Goal: Task Accomplishment & Management: Manage account settings

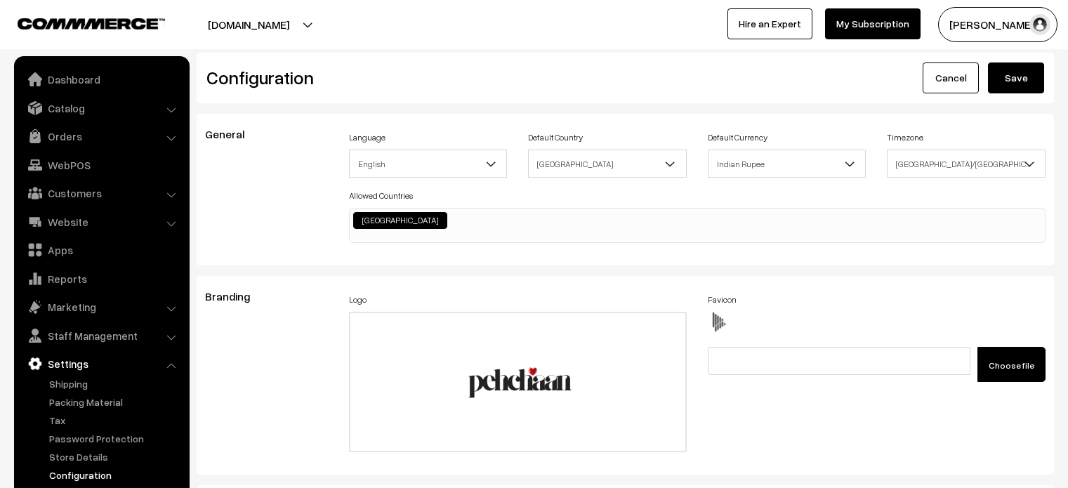
click at [91, 469] on link "Configuration" at bounding box center [115, 475] width 139 height 15
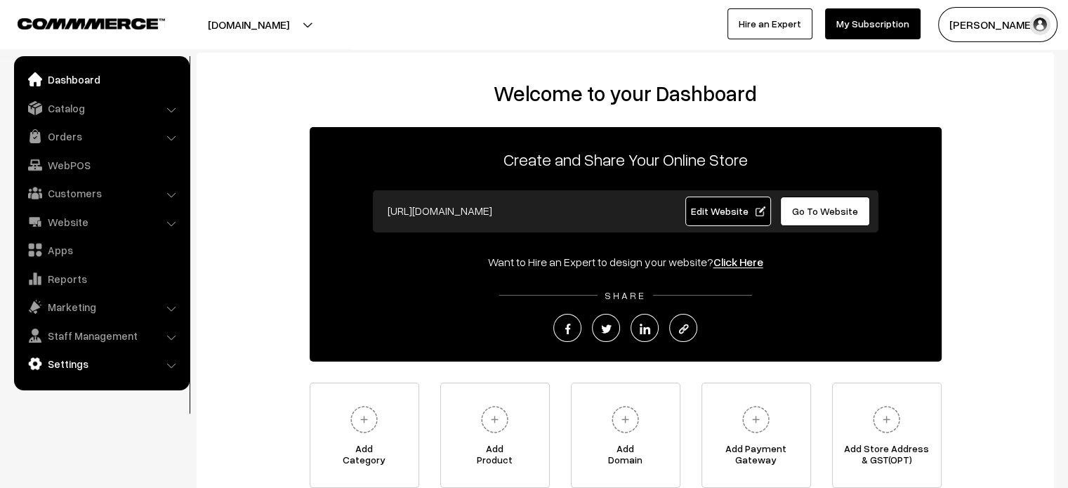
click at [81, 373] on link "Settings" at bounding box center [101, 363] width 167 height 25
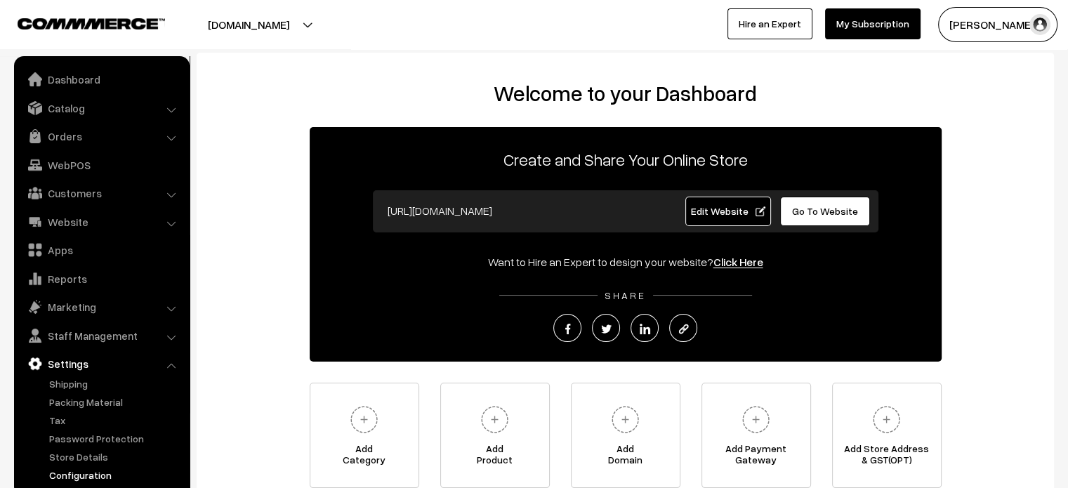
click at [79, 471] on link "Configuration" at bounding box center [115, 475] width 139 height 15
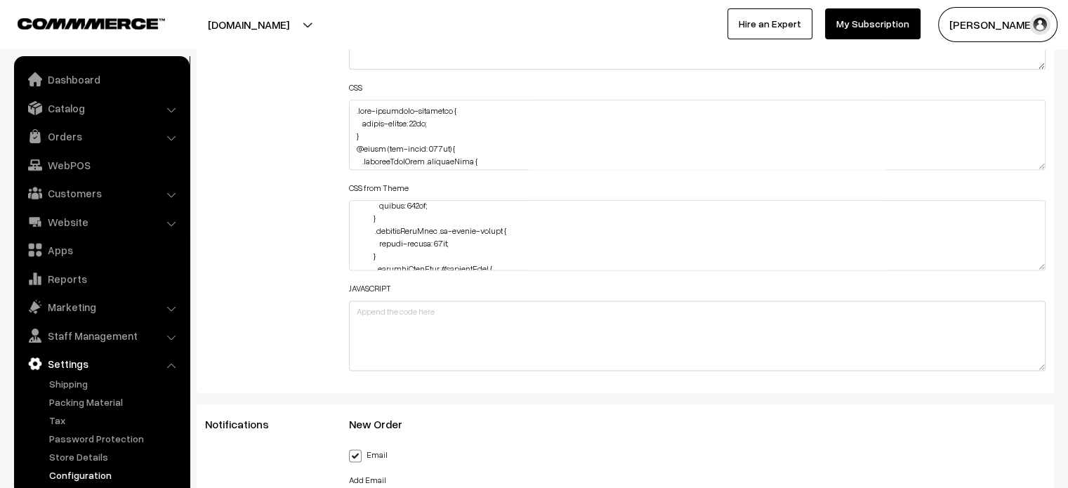
scroll to position [1763, 0]
drag, startPoint x: 1040, startPoint y: 165, endPoint x: 1067, endPoint y: 521, distance: 356.9
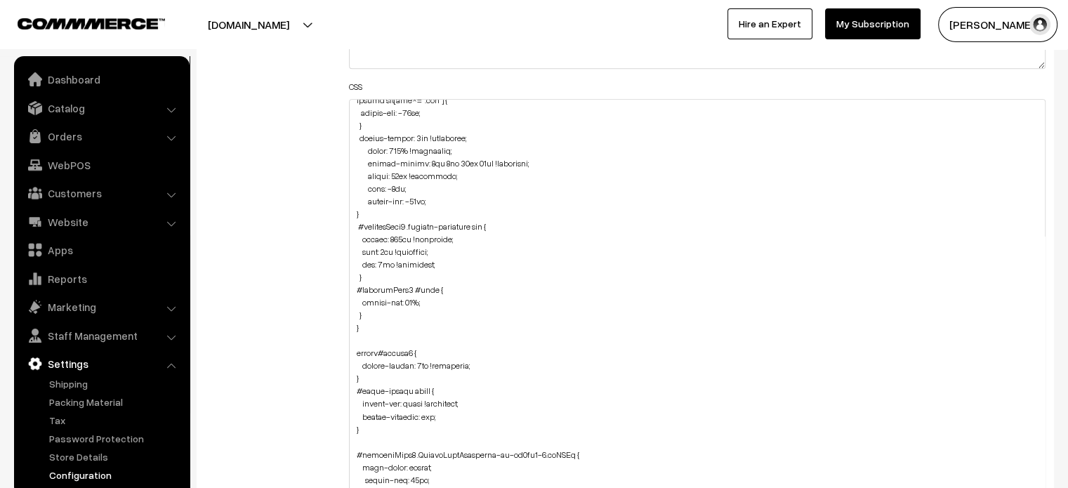
scroll to position [2364, 0]
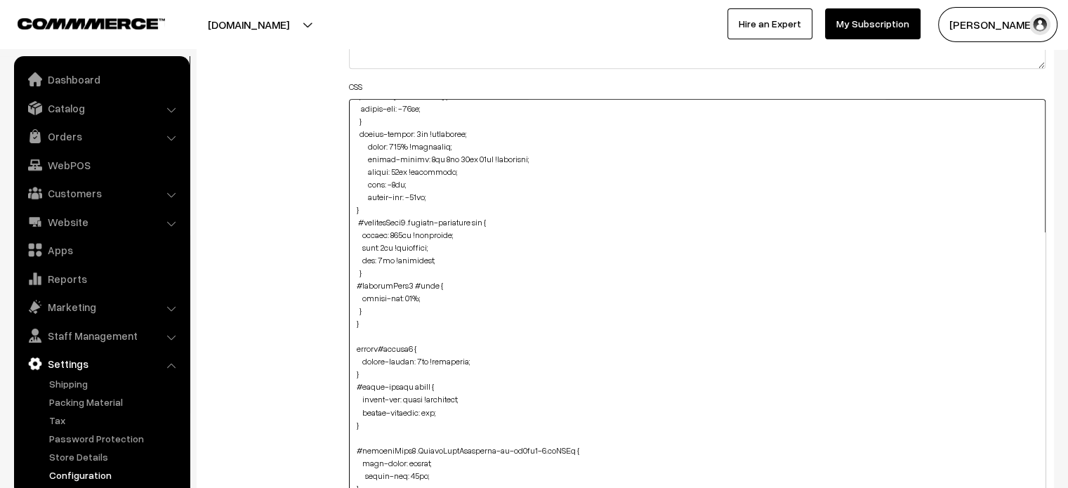
click at [373, 313] on textarea at bounding box center [697, 311] width 697 height 425
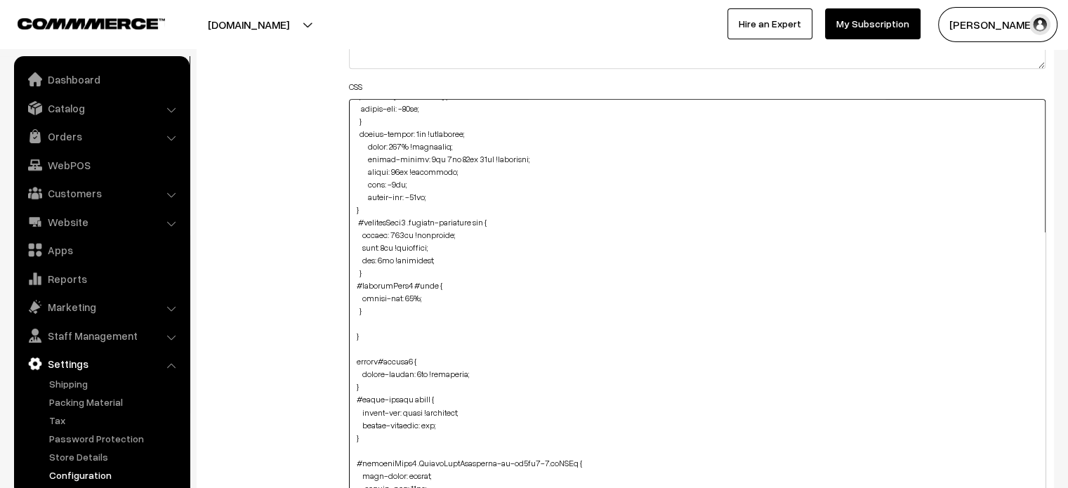
paste textarea ".product-type-2-component #image { padding: 0px; width: 176px; border: none; ma…"
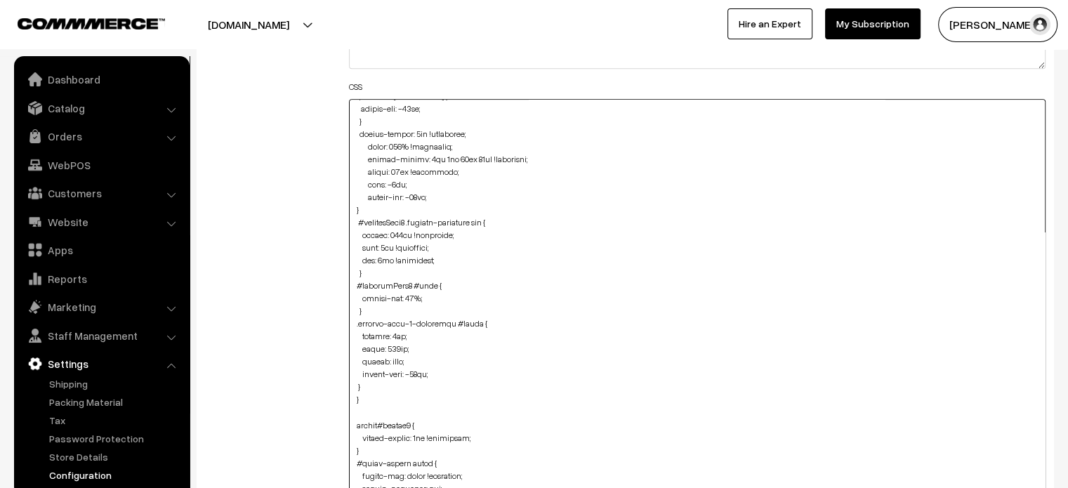
click at [353, 387] on textarea at bounding box center [697, 311] width 697 height 425
click at [382, 337] on textarea at bounding box center [697, 311] width 697 height 425
click at [382, 347] on textarea at bounding box center [697, 311] width 697 height 425
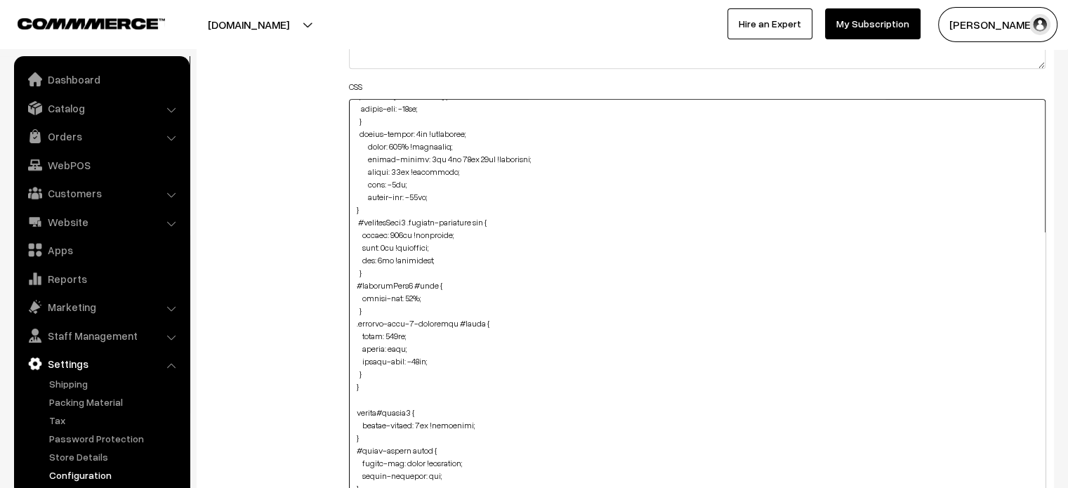
click at [382, 347] on textarea at bounding box center [697, 311] width 697 height 425
type textarea ".fade-component-container { border-radius: 59px; } @media (min-width: 767px) { …"
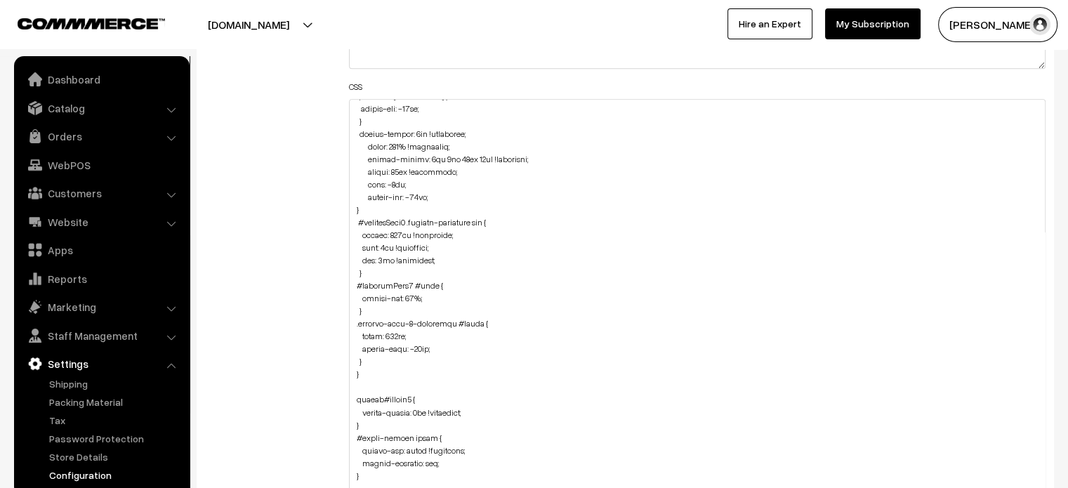
click at [312, 368] on div "Additional HTML/JS/CSS" at bounding box center [266, 304] width 144 height 857
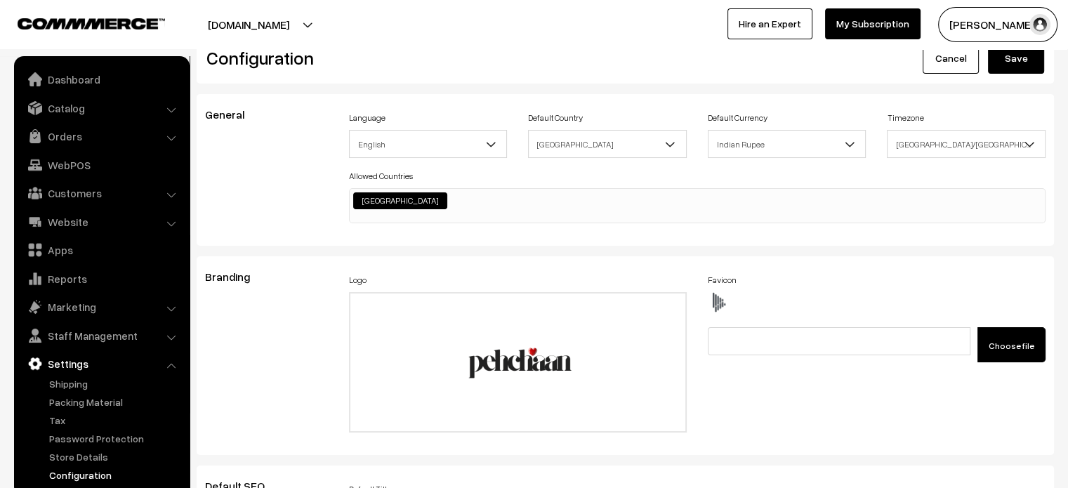
scroll to position [0, 0]
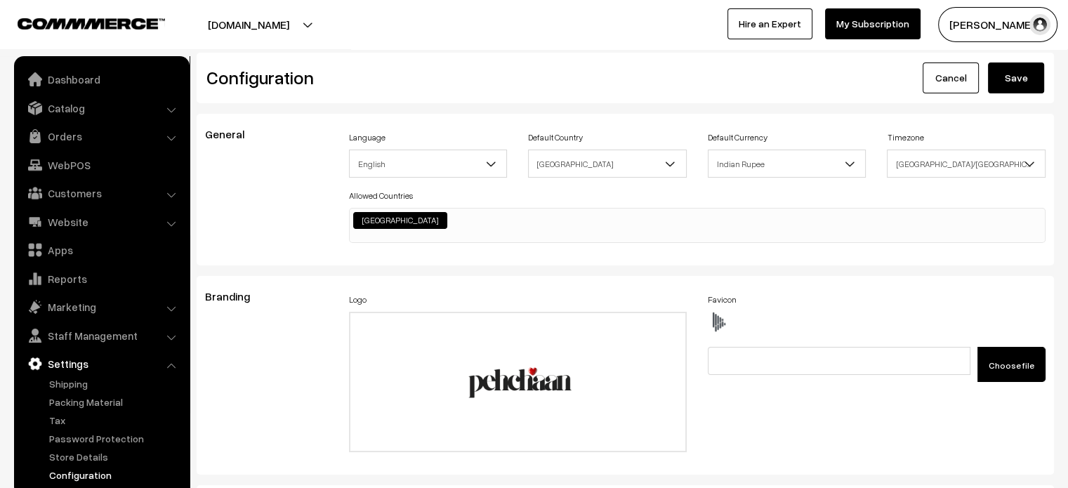
click at [1016, 84] on button "Save" at bounding box center [1016, 77] width 56 height 31
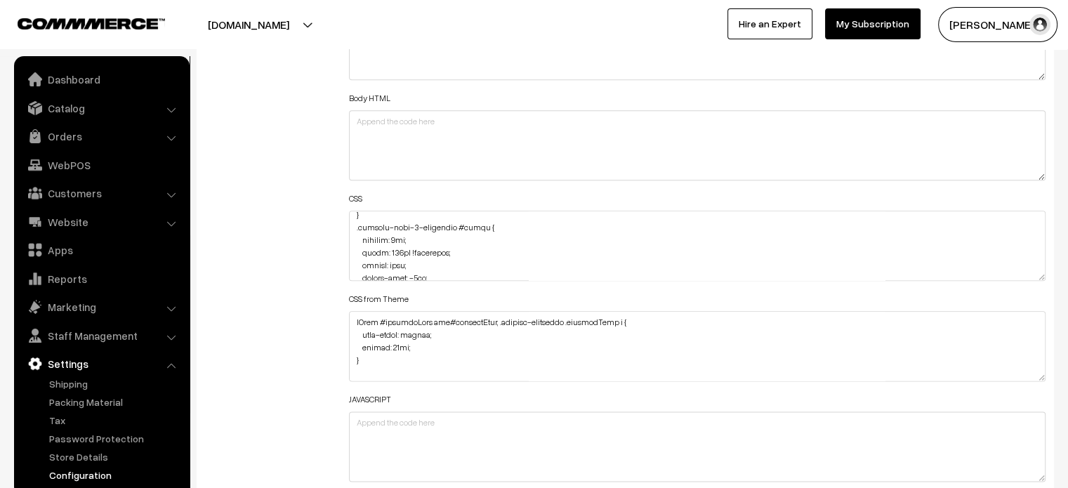
scroll to position [4847, 0]
click at [424, 249] on textarea at bounding box center [697, 246] width 697 height 70
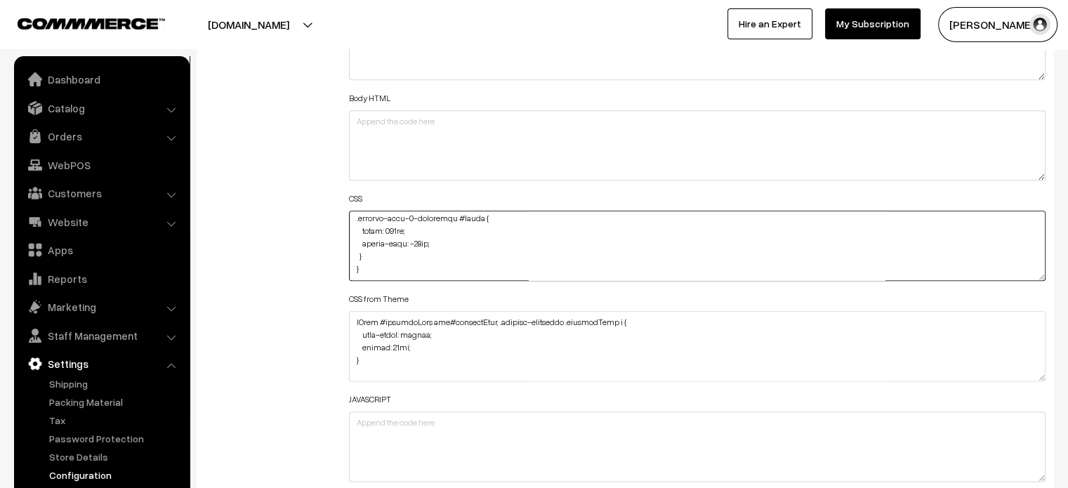
click at [404, 230] on textarea at bounding box center [697, 246] width 697 height 70
paste textarea "!important"
type textarea ".fade-component-container { border-radius: 59px; } @media (min-width: 767px) { …"
click at [282, 200] on div "Additional HTML/JS/CSS" at bounding box center [266, 239] width 144 height 502
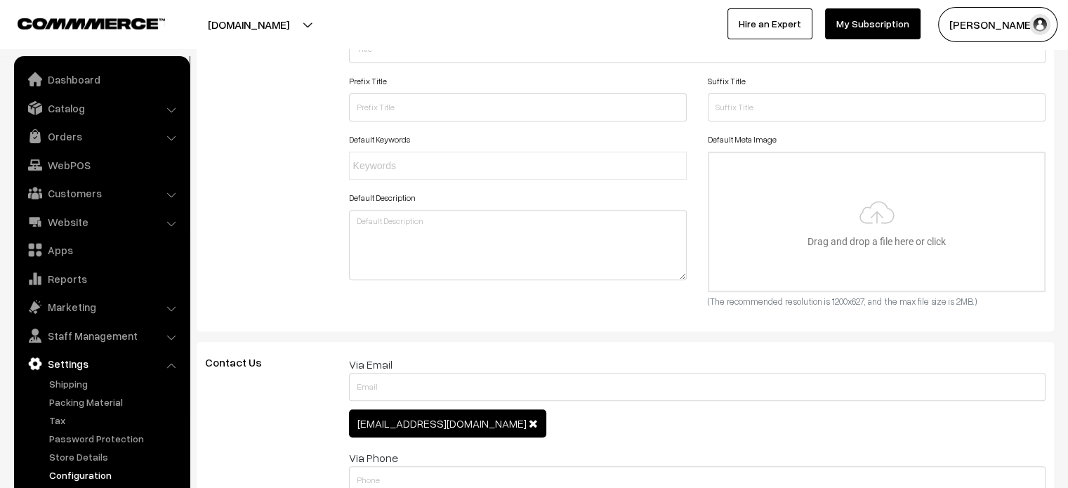
scroll to position [0, 0]
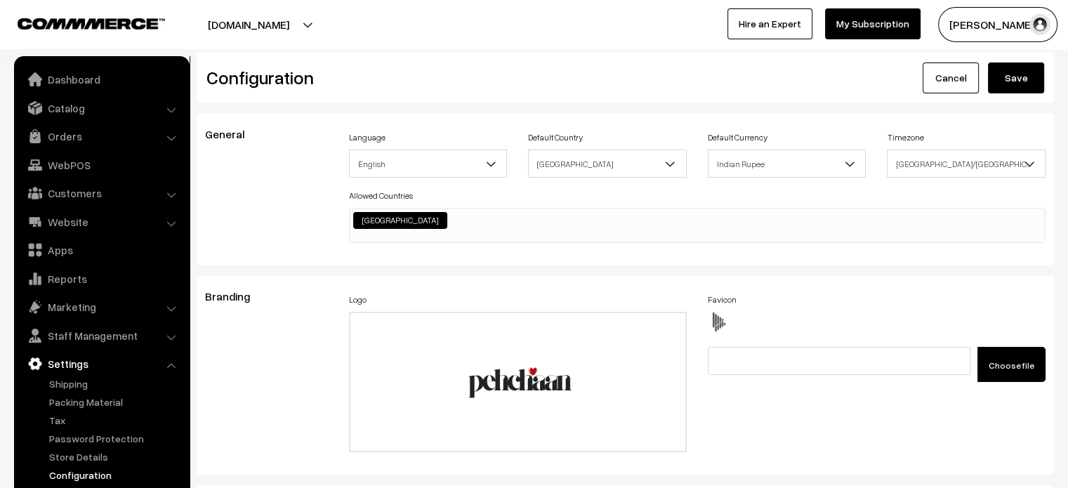
click at [1002, 82] on button "Save" at bounding box center [1016, 77] width 56 height 31
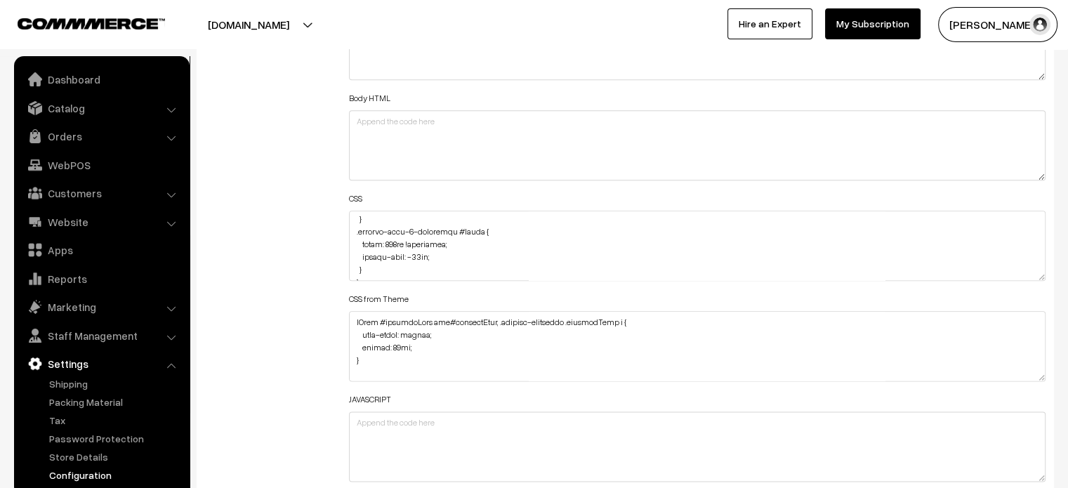
scroll to position [2571, 0]
drag, startPoint x: 406, startPoint y: 239, endPoint x: 442, endPoint y: 241, distance: 35.2
click at [442, 241] on textarea at bounding box center [697, 246] width 697 height 70
type textarea ".fade-component-container { border-radius: 59px; } @media (min-width: 767px) { …"
click at [269, 258] on div "Additional HTML/JS/CSS" at bounding box center [266, 239] width 144 height 502
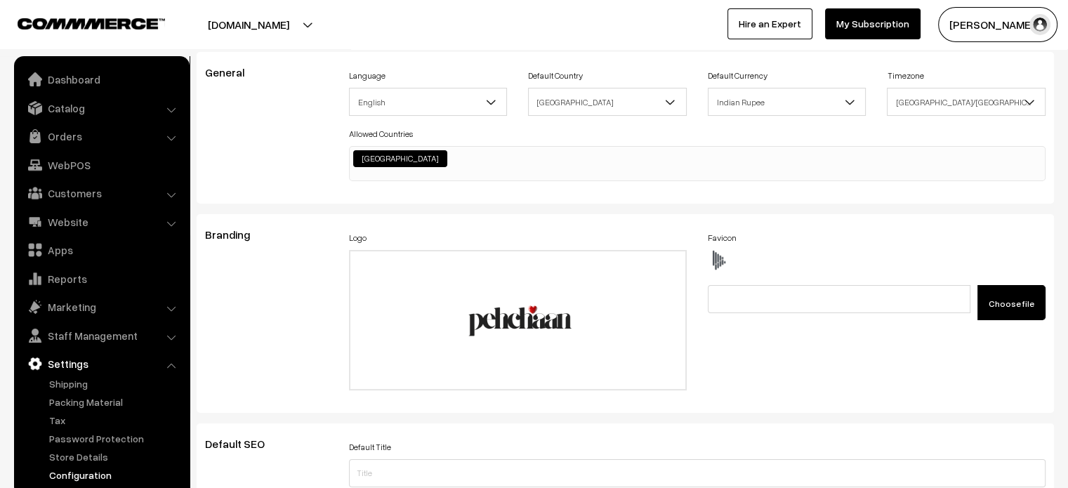
scroll to position [0, 0]
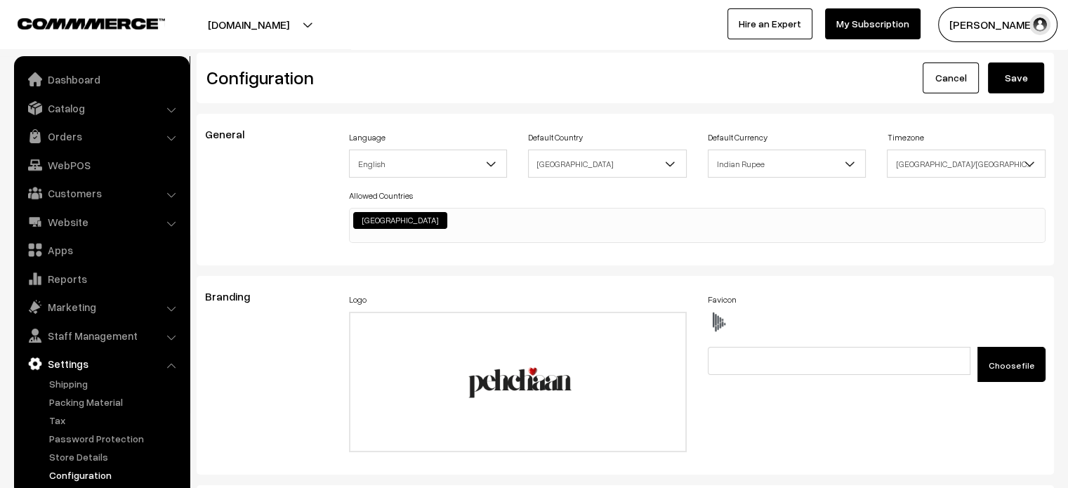
click at [1010, 81] on button "Save" at bounding box center [1016, 77] width 56 height 31
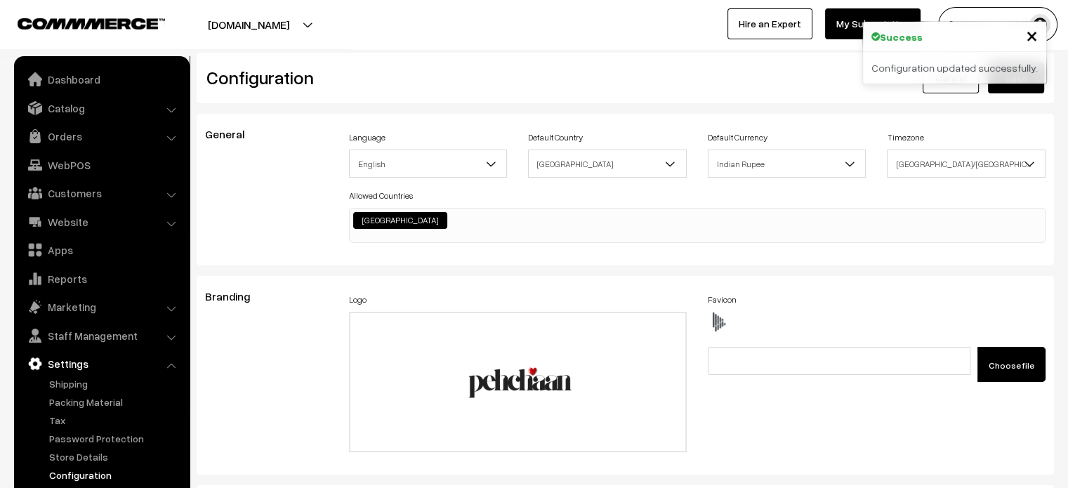
scroll to position [1075, 0]
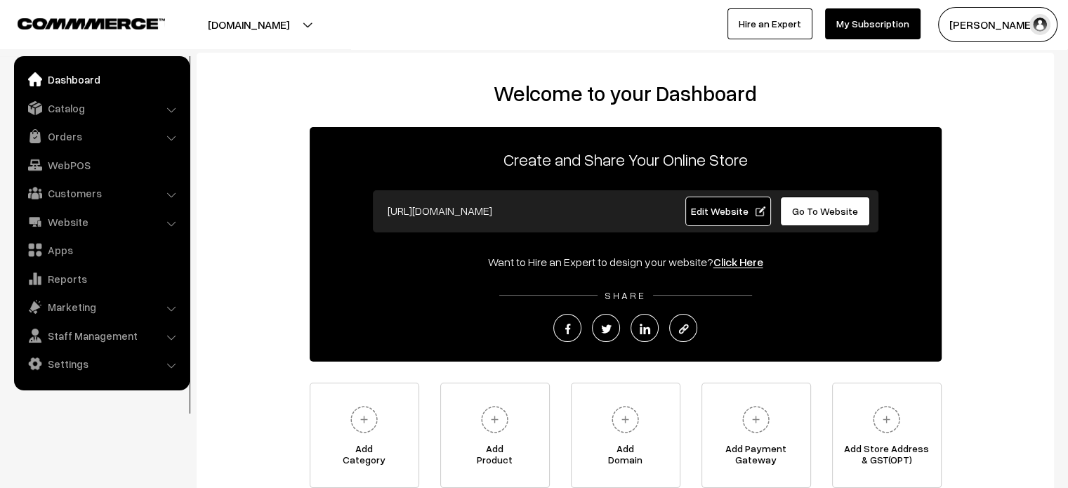
click at [802, 211] on span "Go To Website" at bounding box center [825, 211] width 66 height 12
click at [719, 216] on span "Edit Website" at bounding box center [727, 211] width 75 height 12
click at [64, 234] on ul "Dashboard Catalog" at bounding box center [101, 223] width 175 height 334
click at [65, 244] on link "Apps" at bounding box center [101, 249] width 167 height 25
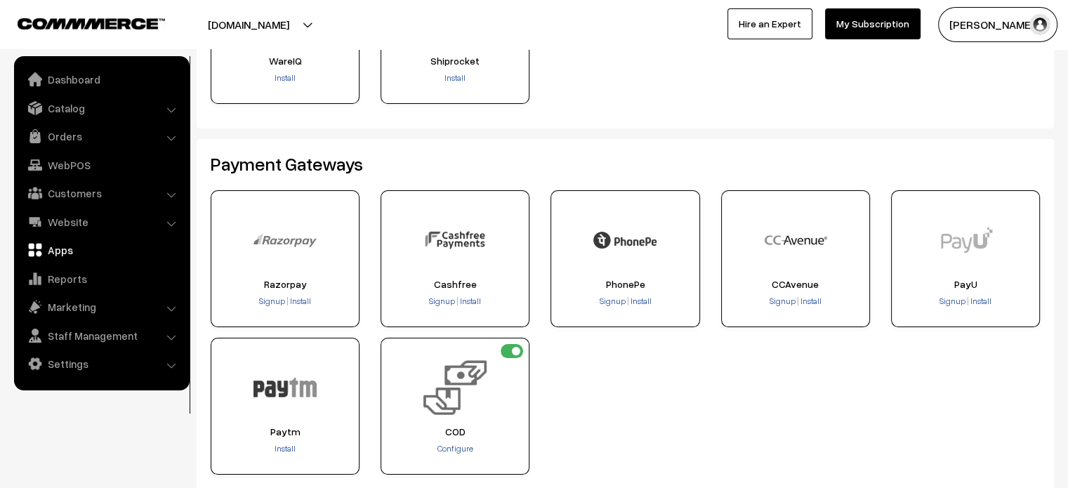
scroll to position [179, 0]
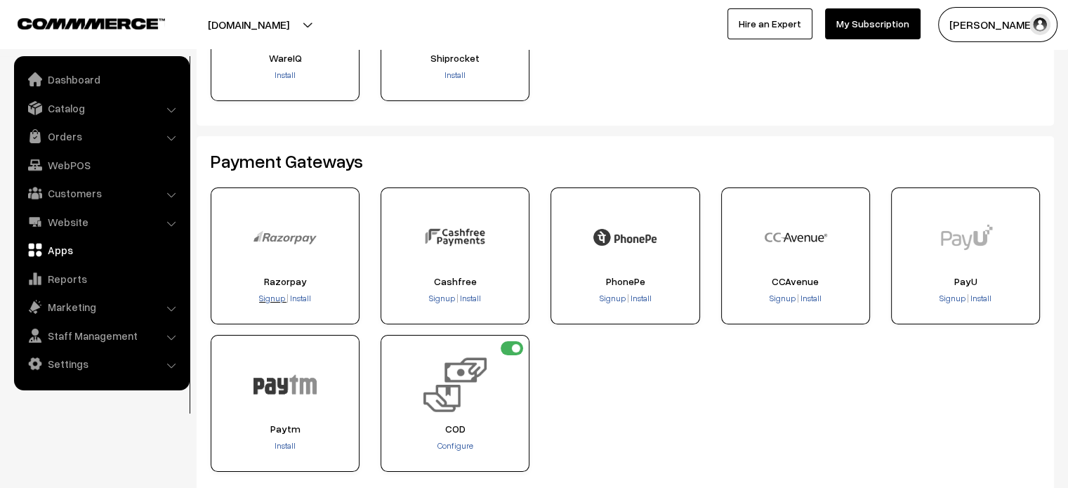
click at [270, 300] on span "Signup" at bounding box center [272, 298] width 26 height 11
click at [73, 366] on link "Settings" at bounding box center [101, 363] width 167 height 25
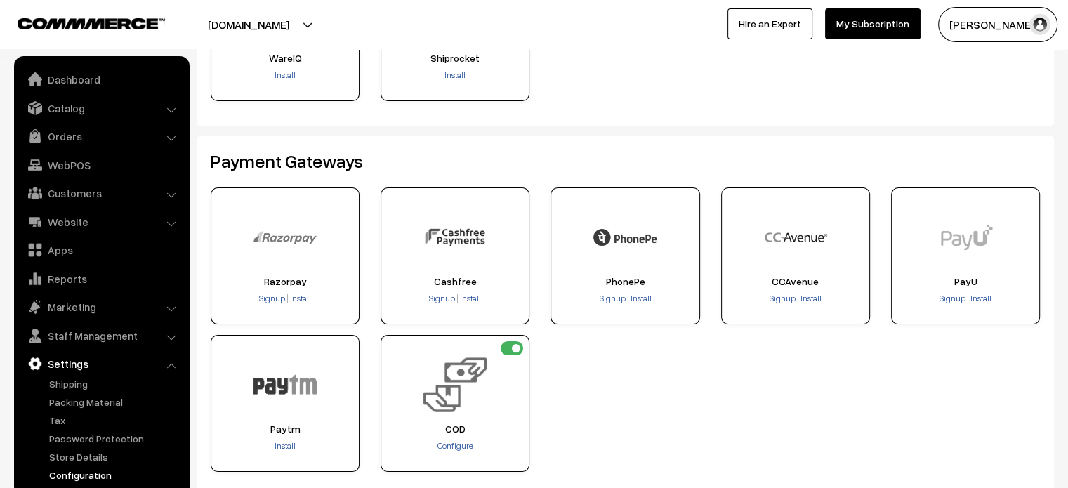
click at [78, 475] on link "Configuration" at bounding box center [115, 475] width 139 height 15
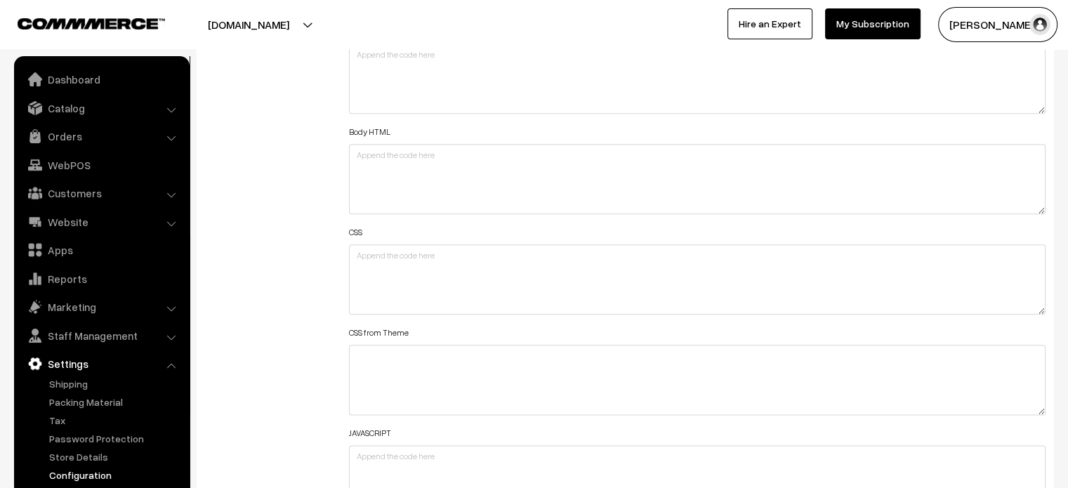
scroll to position [1617, 0]
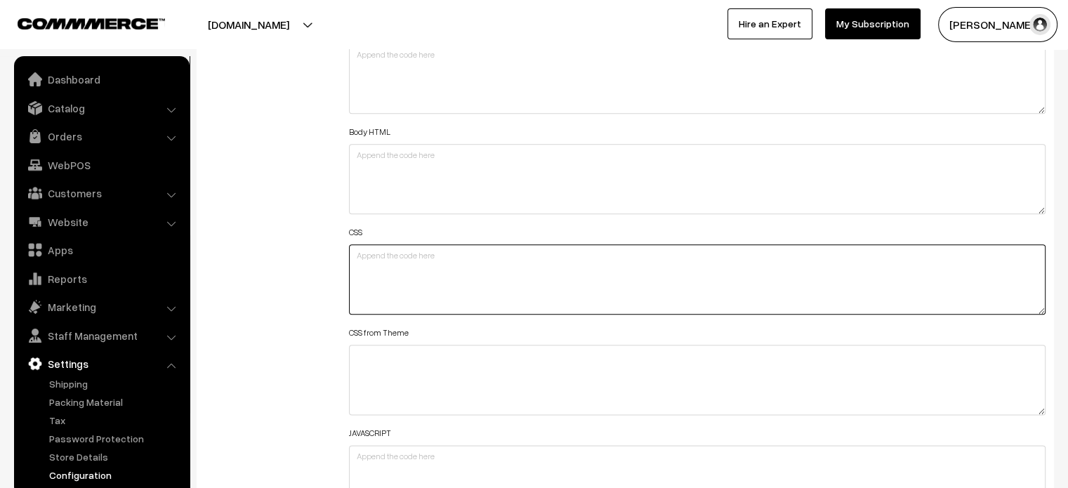
click at [383, 270] on textarea at bounding box center [697, 279] width 697 height 70
paste textarea "img#Logo { margin-top: -13px; }"
click at [349, 256] on textarea "img#Logo { margin-top: -13px; }" at bounding box center [697, 279] width 697 height 70
paste textarea "@media (max-width: 767px) {"
click at [350, 267] on textarea "@media (max-width: 767px) { img#Logo { margin-top: -13px; }" at bounding box center [697, 279] width 697 height 70
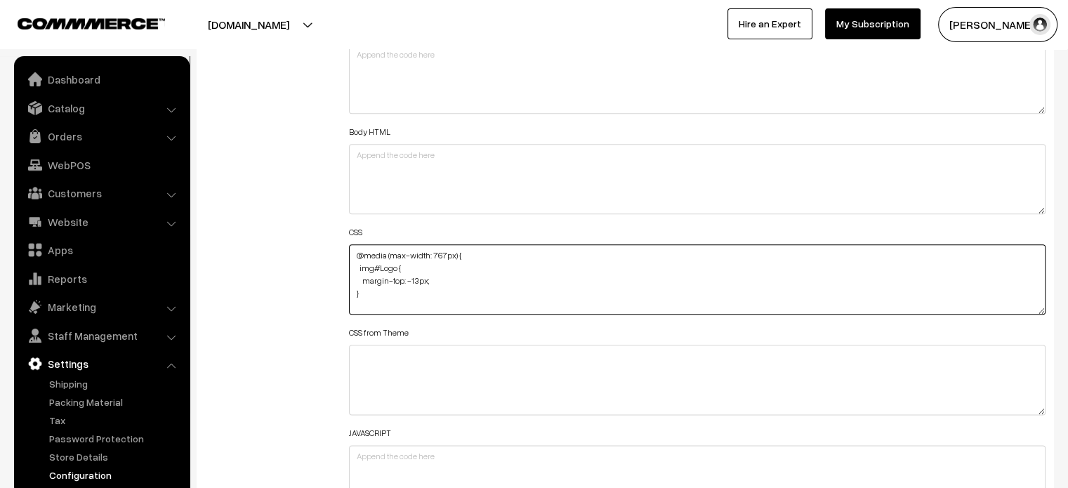
click at [359, 293] on textarea "@media (max-width: 767px) { img#Logo { margin-top: -13px; }" at bounding box center [697, 279] width 697 height 70
click at [354, 293] on textarea "@media (max-width: 767px) { img#Logo { margin-top: -13px; }" at bounding box center [697, 279] width 697 height 70
click at [376, 297] on textarea "@media (max-width: 767px) { img#Logo { margin-top: -13px; }" at bounding box center [697, 279] width 697 height 70
type textarea "@media (max-width: 767px) { img#Logo { margin-top: -13px; } }"
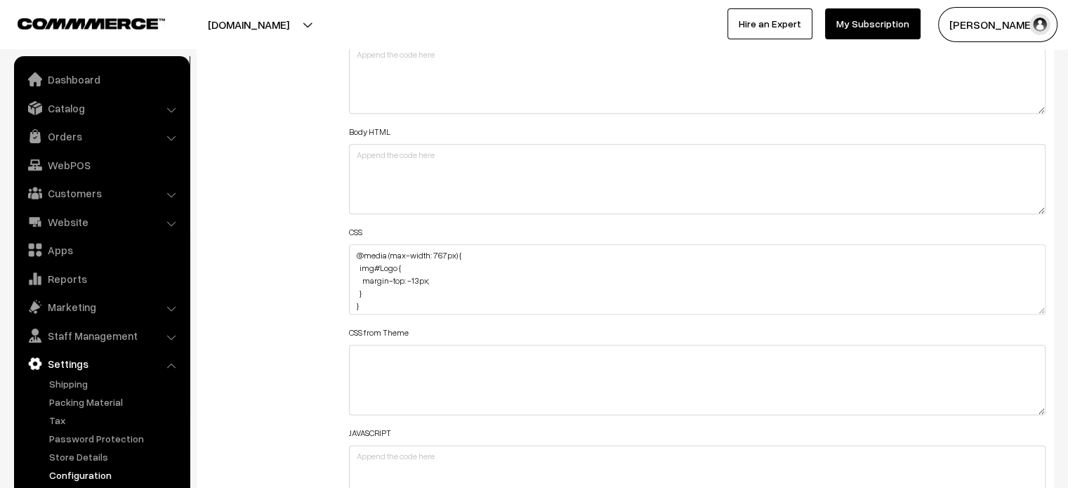
click at [294, 287] on div "Additional HTML/JS/CSS" at bounding box center [266, 273] width 144 height 502
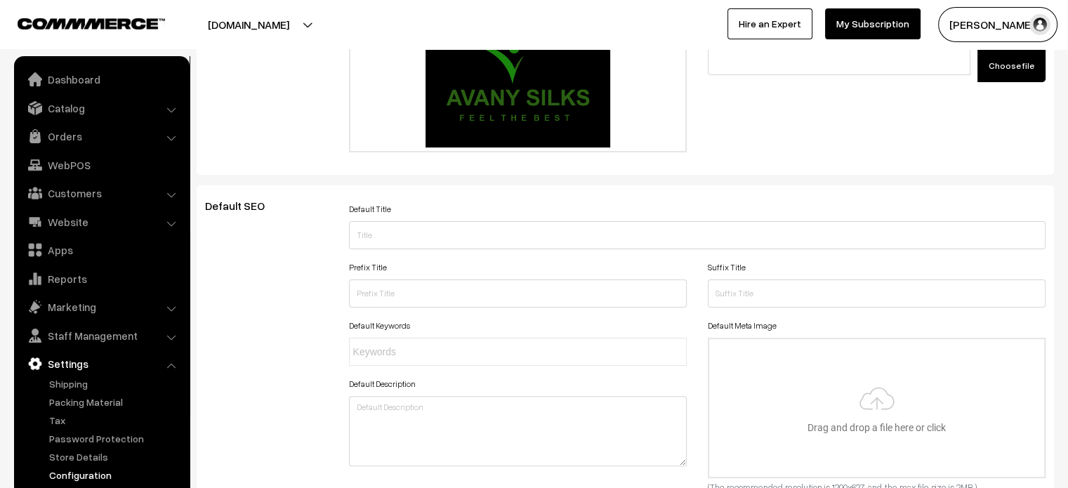
scroll to position [0, 0]
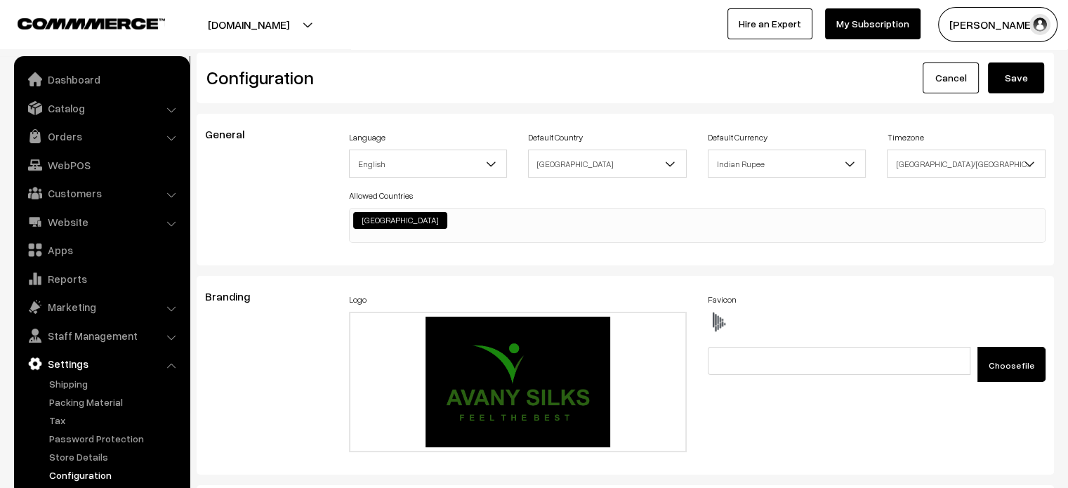
click at [1014, 86] on button "Save" at bounding box center [1016, 77] width 56 height 31
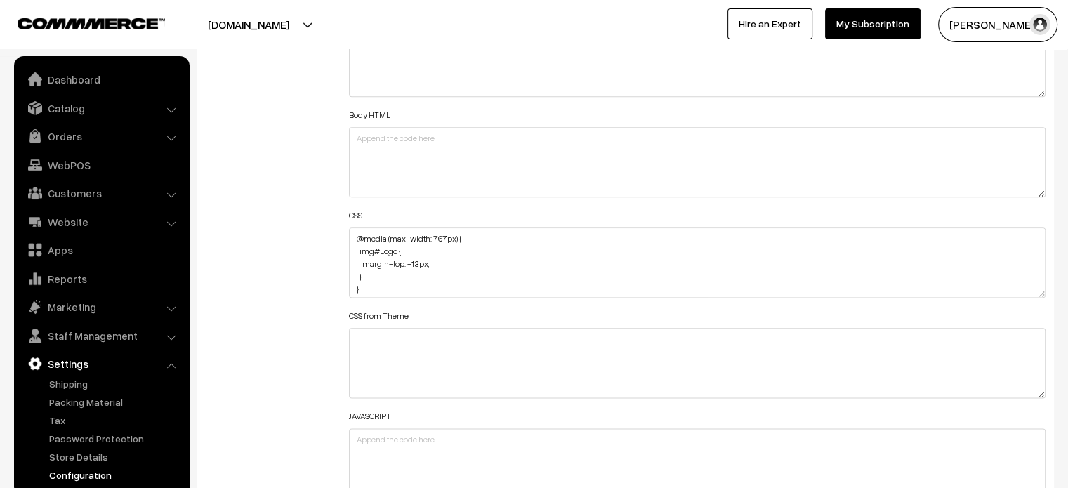
scroll to position [1648, 0]
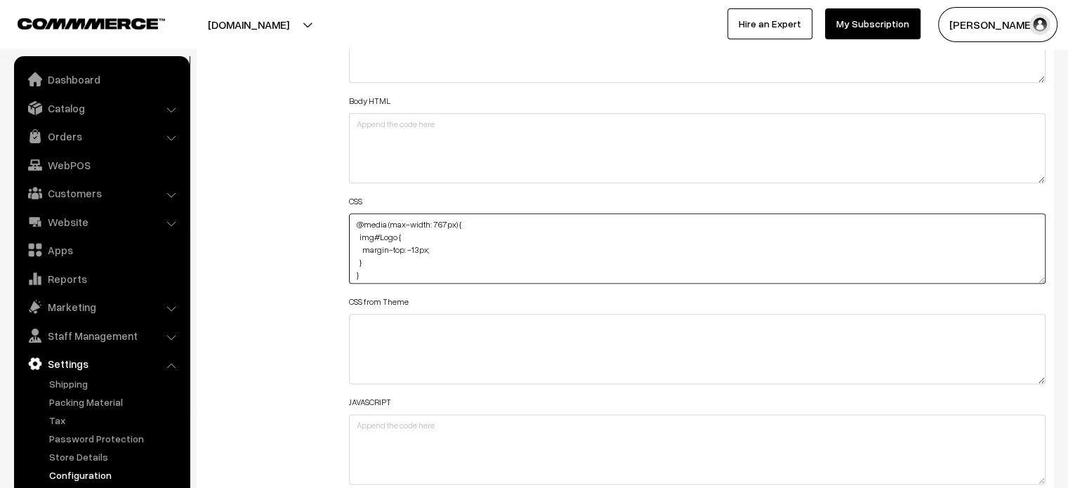
click at [359, 249] on textarea "@media (max-width: 767px) { img#Logo { margin-top: -13px; } }" at bounding box center [697, 248] width 697 height 70
click at [373, 249] on textarea "@media (max-width: 767px) { img#Logo { margin-top: -13px; } }" at bounding box center [697, 248] width 697 height 70
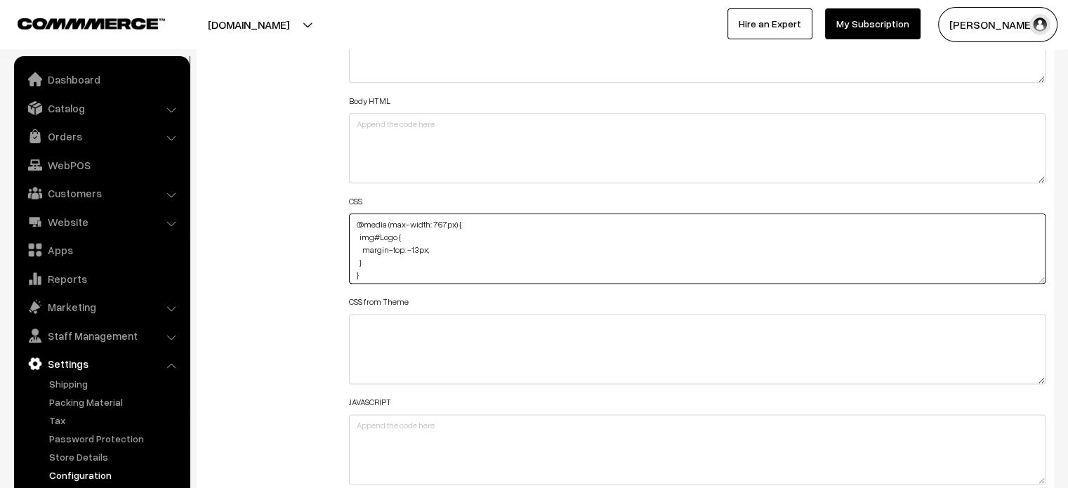
paste textarea "margin-top: -16px; height: 66px !important;"
click at [350, 250] on textarea "@media (max-width: 767px) { img#Logo { margin-top: -13px; } }" at bounding box center [697, 248] width 697 height 70
click at [453, 258] on textarea "@media (max-width: 767px) { img#Logo { margin-top: -13px; } }" at bounding box center [697, 248] width 697 height 70
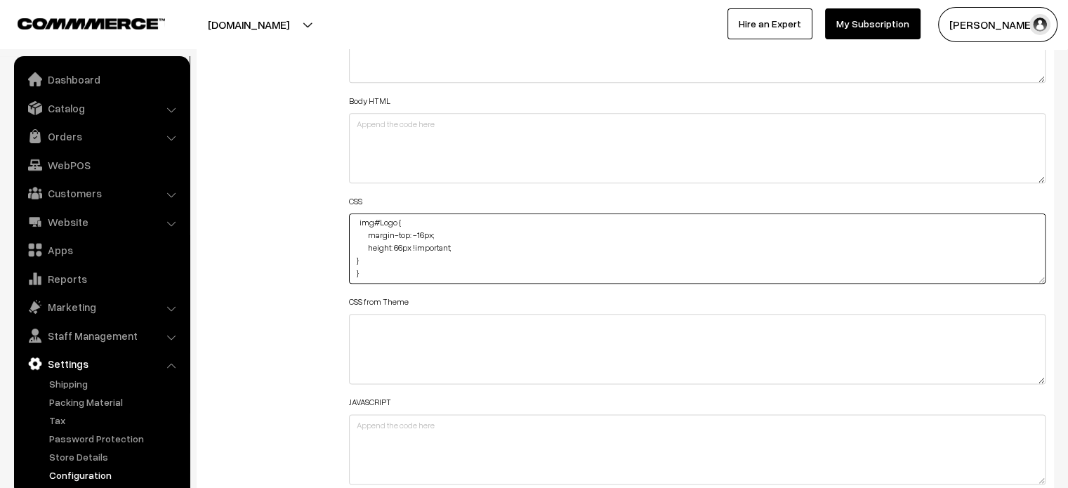
click at [352, 258] on textarea "@media (max-width: 767px) { img#Logo { margin-top: -13px; } }" at bounding box center [697, 248] width 697 height 70
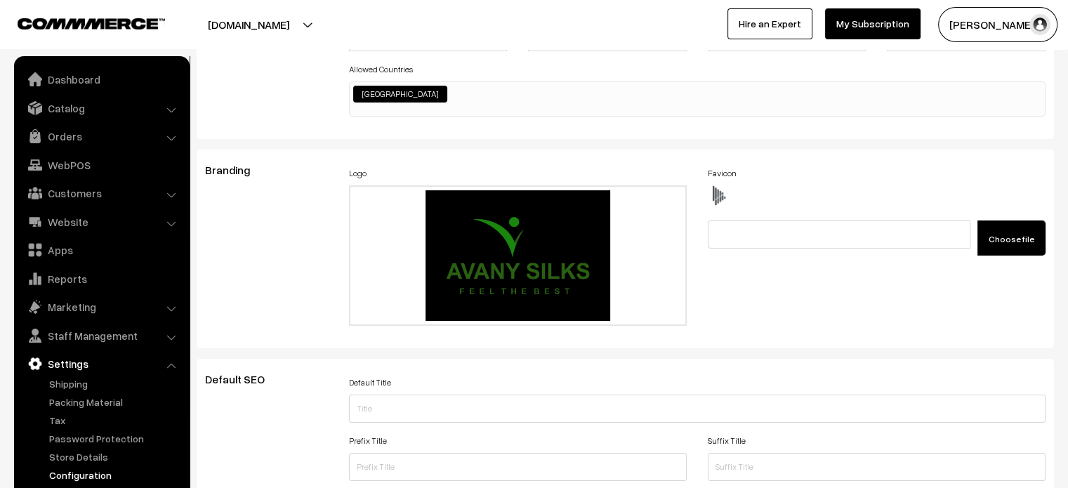
scroll to position [0, 0]
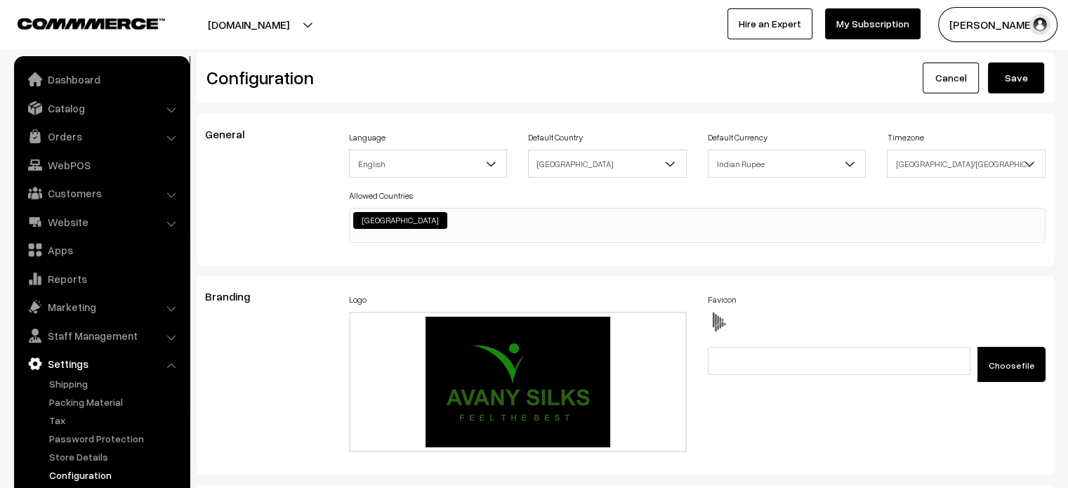
type textarea "@media (max-width: 767px) { img#Logo { margin-top: -16px; height: 66px !importa…"
click at [1028, 90] on button "Save" at bounding box center [1016, 77] width 56 height 31
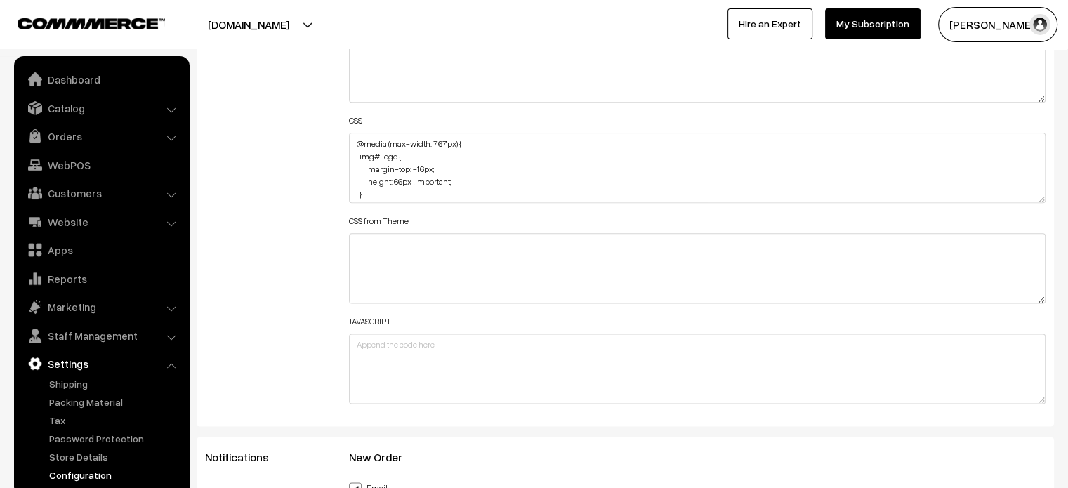
scroll to position [1742, 0]
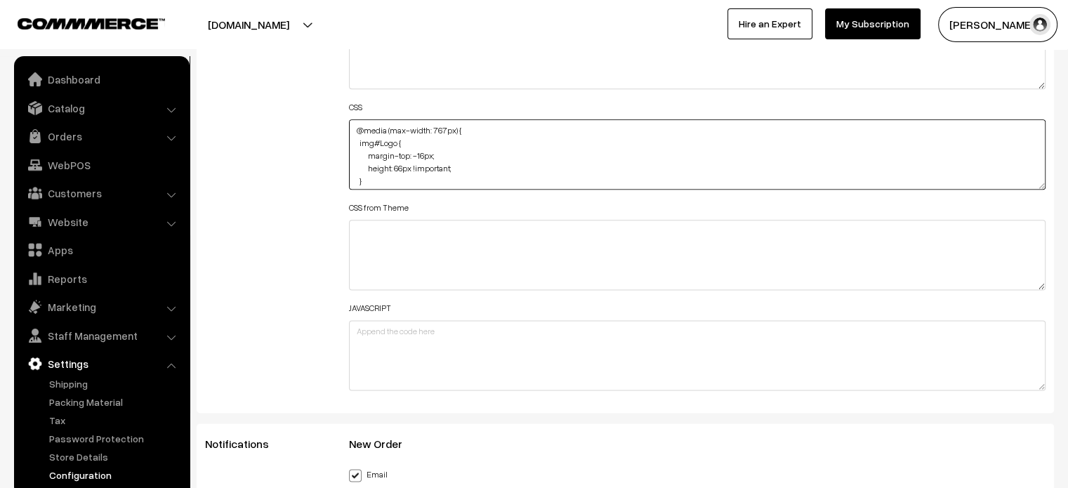
click at [471, 170] on textarea "@media (max-width: 767px) { img#Logo { margin-top: -16px; height: 66px !importa…" at bounding box center [697, 154] width 697 height 70
paste textarea "margin-left: -18px;"
click at [378, 136] on textarea "@media (max-width: 767px) { img#Logo { margin-top: -16px; height: 66px !importa…" at bounding box center [697, 154] width 697 height 70
click at [435, 141] on textarea "@media (max-width: 767px) { img#Logo { margin-top: -16px; height: 66px !importa…" at bounding box center [697, 154] width 697 height 70
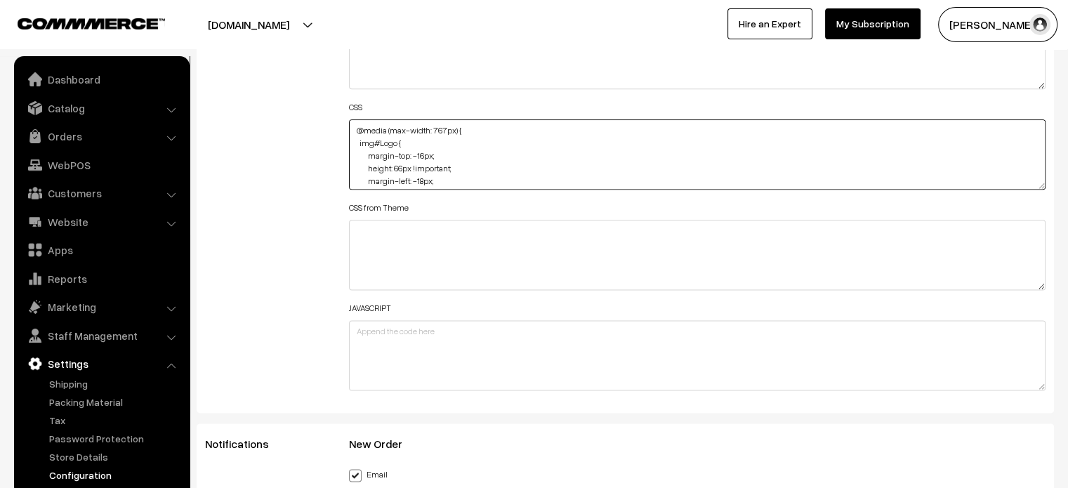
scroll to position [0, 0]
type textarea "@media (max-width: 767px) { img#Logo { margin-top: -16px; height: 66px !importa…"
click at [279, 171] on div "Additional HTML/JS/CSS" at bounding box center [266, 148] width 144 height 502
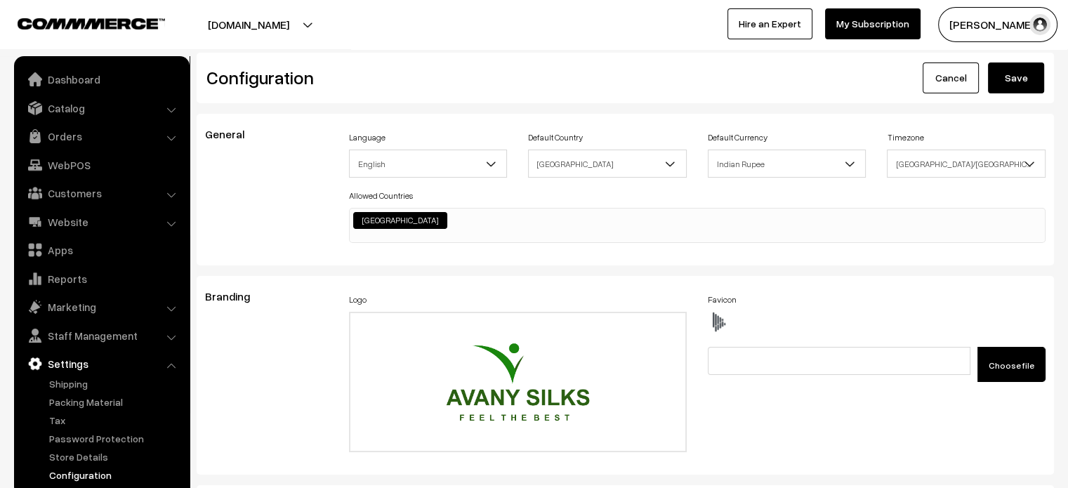
click at [1009, 77] on button "Save" at bounding box center [1016, 77] width 56 height 31
